Goal: Transaction & Acquisition: Purchase product/service

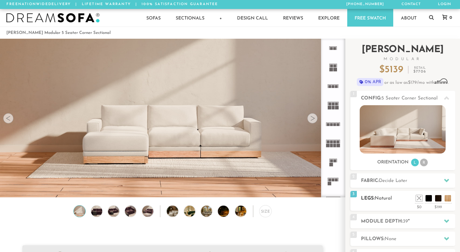
click at [437, 200] on li at bounding box center [438, 198] width 6 height 6
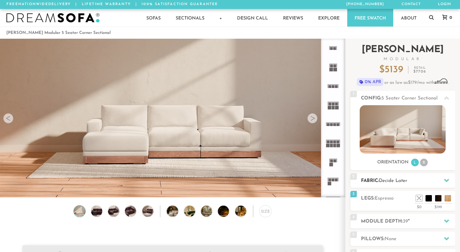
click at [382, 185] on div "2 Fabric: Decide Later" at bounding box center [402, 180] width 105 height 14
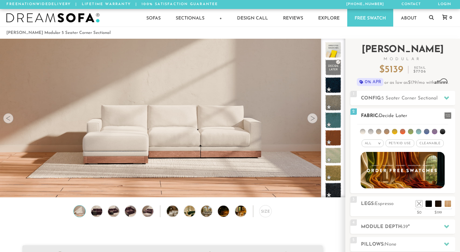
click at [403, 145] on span "Pet/Kid Use x" at bounding box center [399, 143] width 29 height 8
click at [429, 145] on span "Cleanable x" at bounding box center [431, 143] width 27 height 8
click at [374, 143] on em ">" at bounding box center [374, 142] width 5 height 3
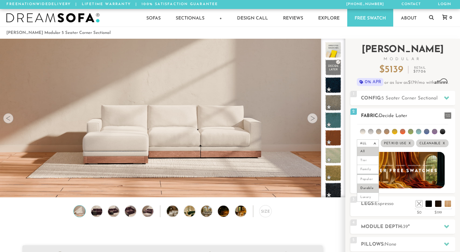
click at [368, 191] on li "Durable" at bounding box center [368, 188] width 22 height 9
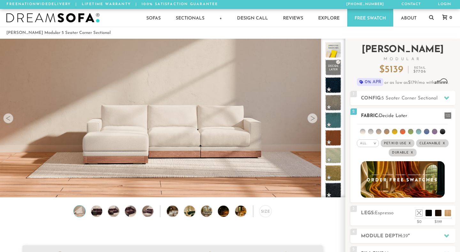
click at [387, 132] on li at bounding box center [386, 131] width 5 height 5
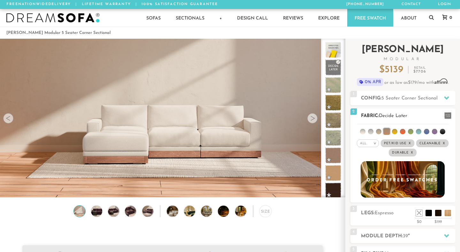
click at [362, 131] on li at bounding box center [362, 131] width 5 height 5
click at [363, 133] on li at bounding box center [362, 131] width 6 height 6
click at [363, 133] on li at bounding box center [362, 131] width 5 height 5
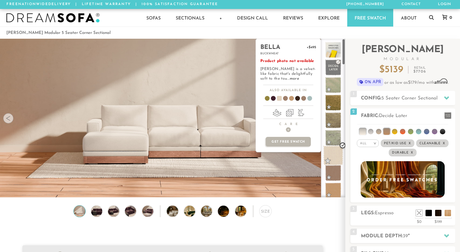
click at [332, 156] on span at bounding box center [333, 155] width 20 height 20
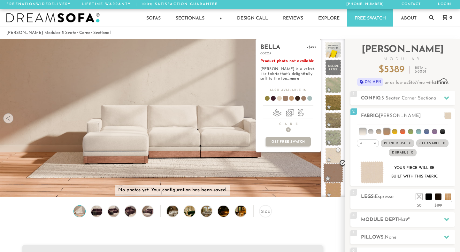
click at [334, 173] on span at bounding box center [333, 173] width 20 height 20
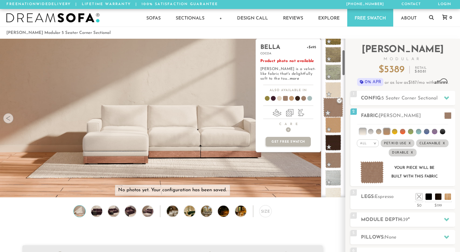
scroll to position [66, 0]
click at [334, 173] on span at bounding box center [333, 177] width 16 height 16
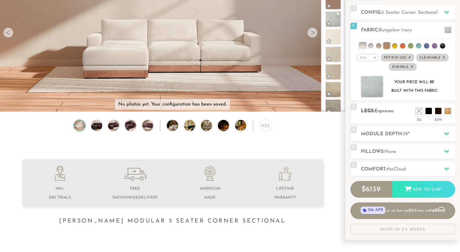
scroll to position [0, 0]
